Goal: Find specific page/section: Find specific page/section

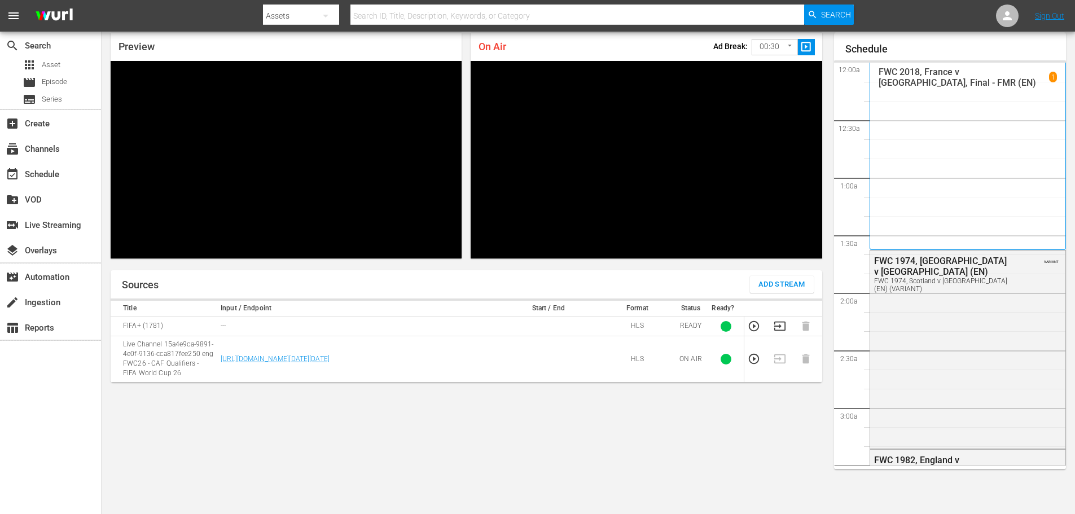
scroll to position [1652, 0]
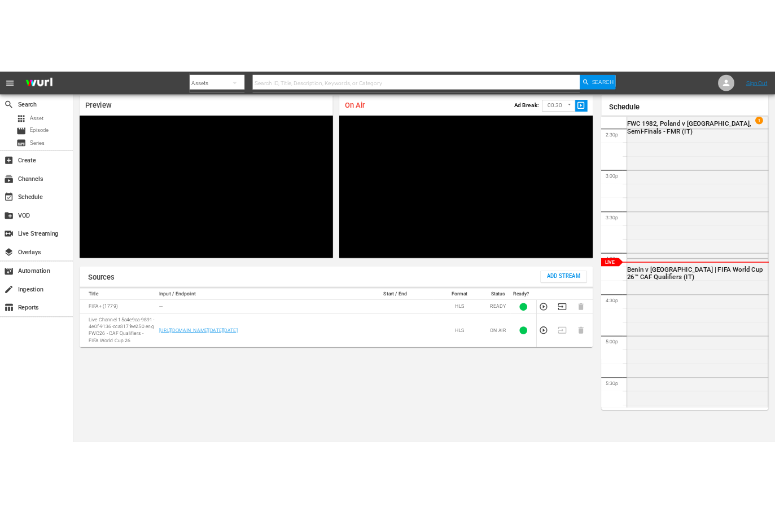
scroll to position [6, 0]
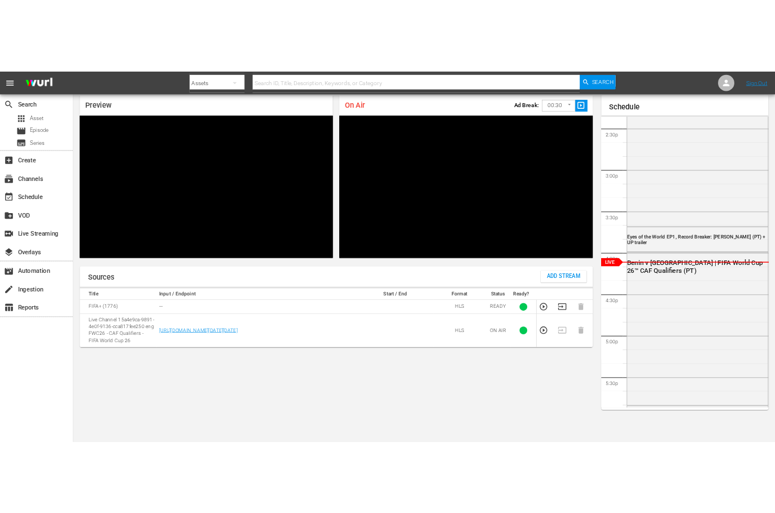
scroll to position [6, 0]
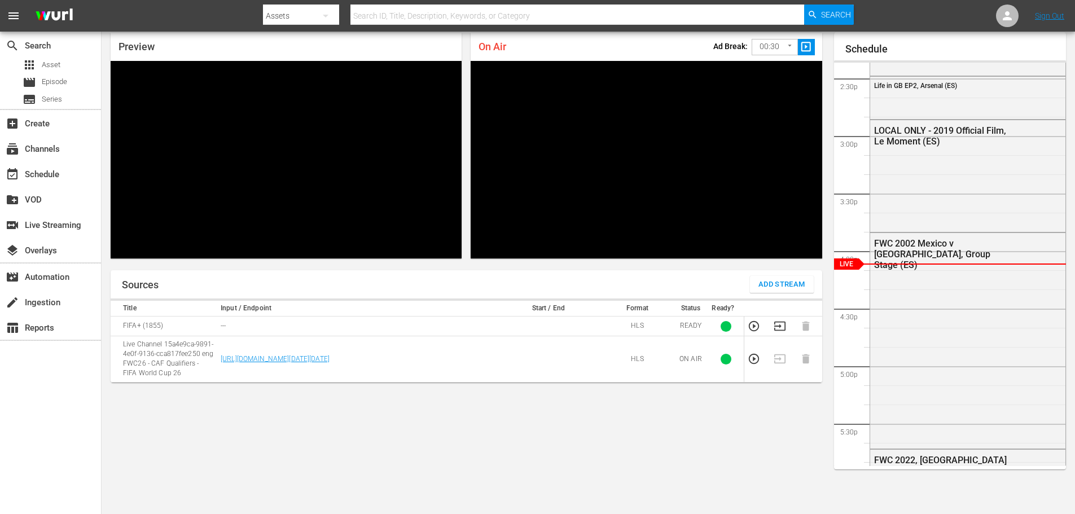
scroll to position [42, 0]
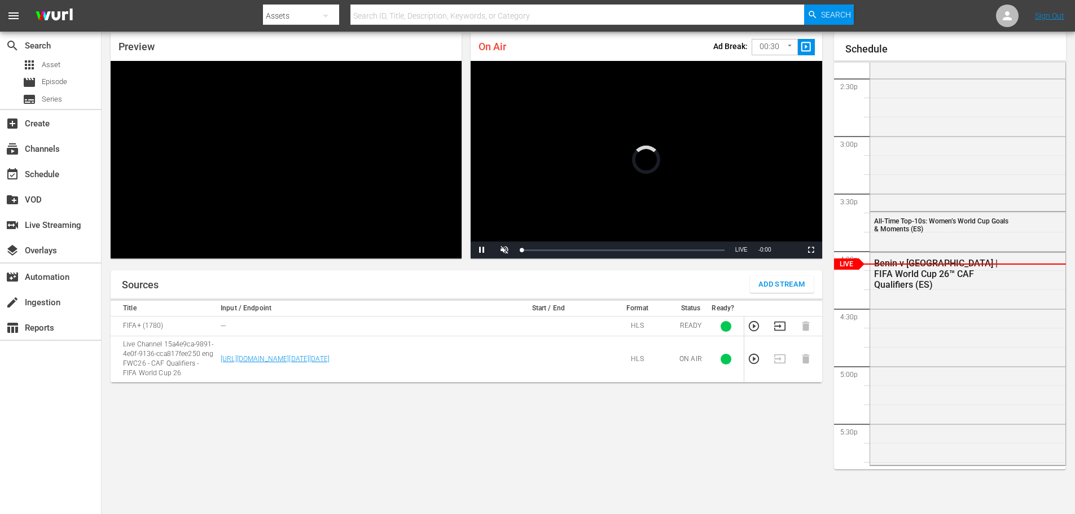
scroll to position [42, 0]
